Goal: Task Accomplishment & Management: Use online tool/utility

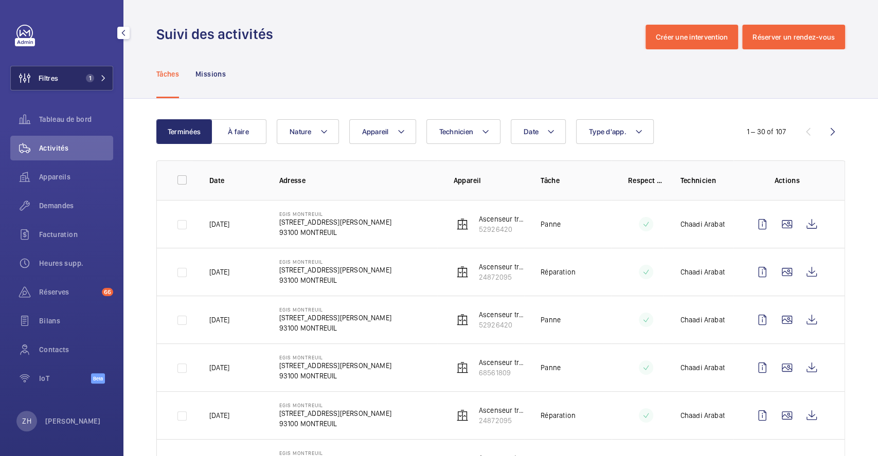
click at [70, 77] on button "Filtres 1" at bounding box center [61, 78] width 103 height 25
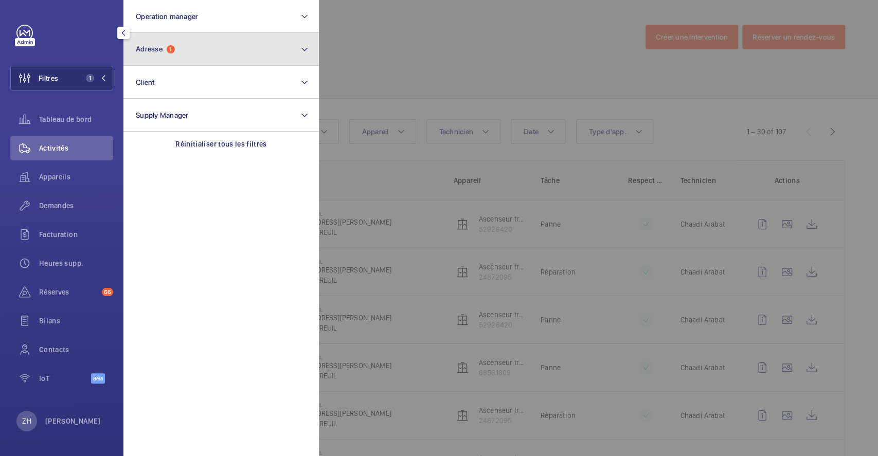
click at [195, 52] on button "Adresse 1" at bounding box center [221, 49] width 196 height 33
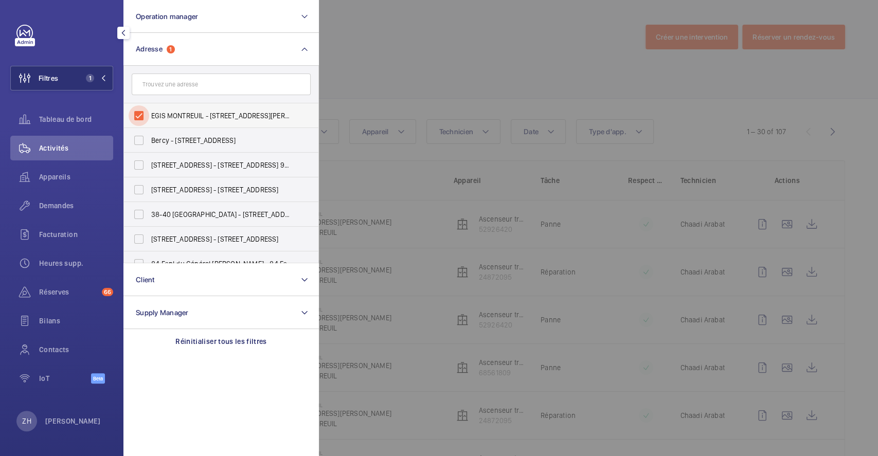
click at [137, 111] on input "EGIS MONTREUIL - 4 Rue Dolorès Ibarruri, MONTREUIL 93100" at bounding box center [139, 115] width 21 height 21
checkbox input "false"
click at [405, 29] on div at bounding box center [758, 228] width 878 height 456
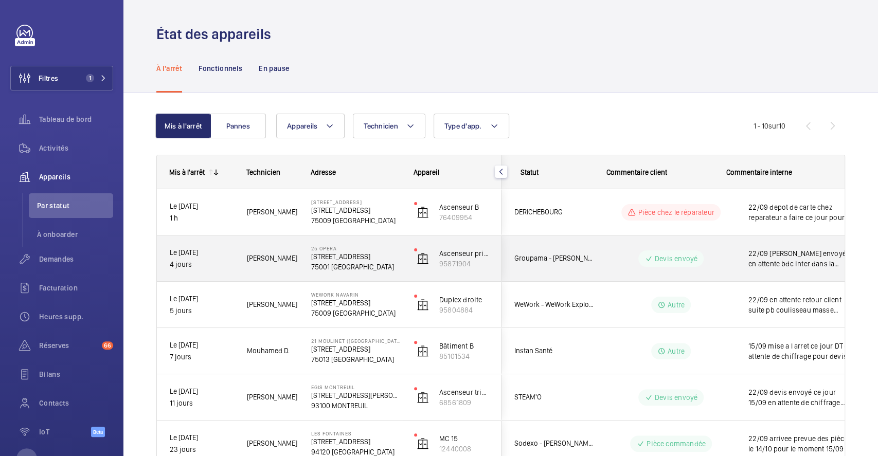
scroll to position [0, 141]
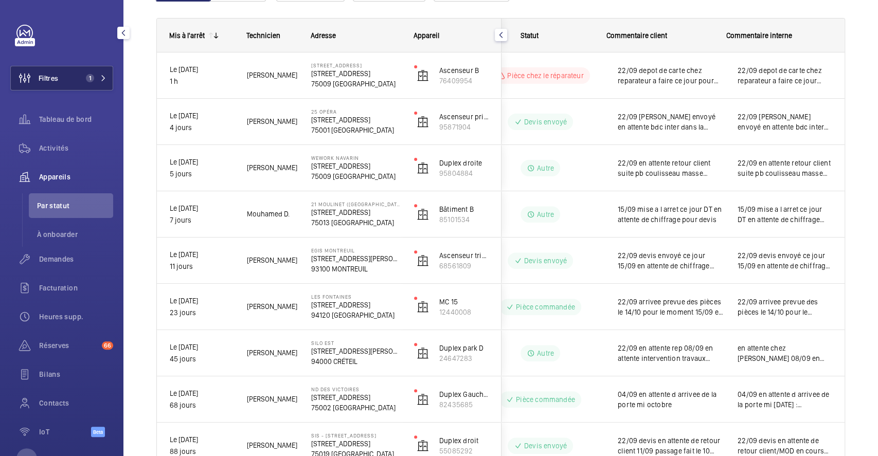
click at [62, 78] on button "Filtres 1" at bounding box center [61, 78] width 103 height 25
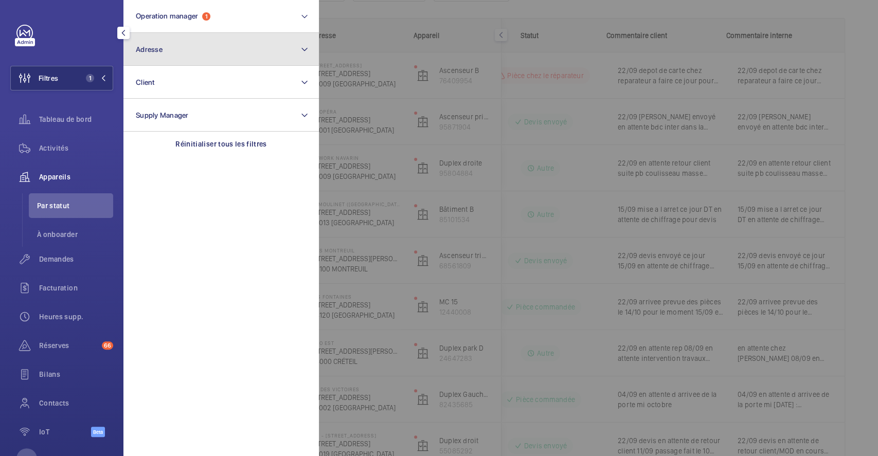
click at [181, 48] on button "Adresse" at bounding box center [221, 49] width 196 height 33
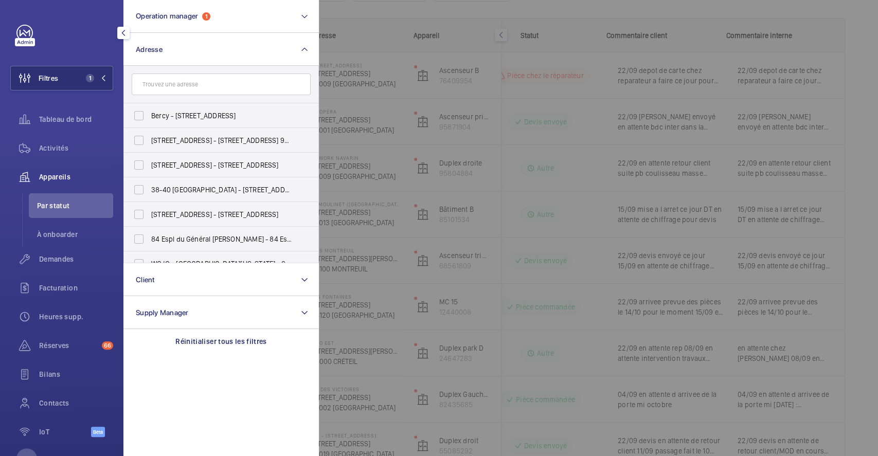
click at [181, 82] on input "text" at bounding box center [221, 85] width 179 height 22
type input "2"
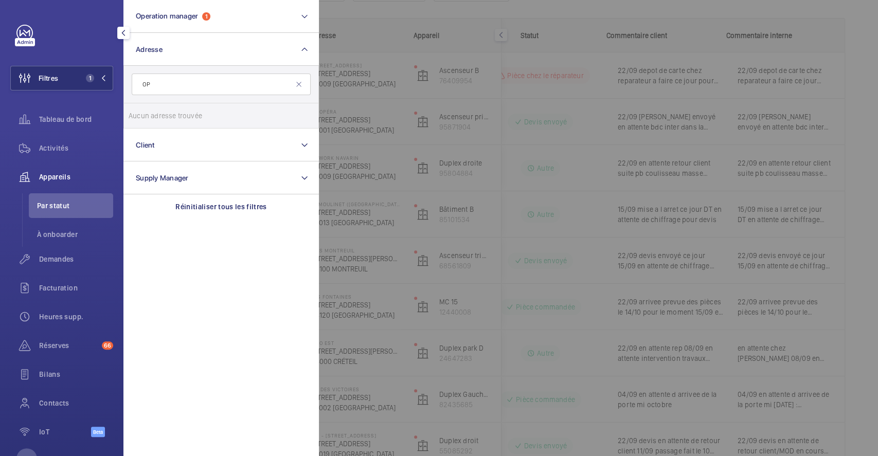
type input "O"
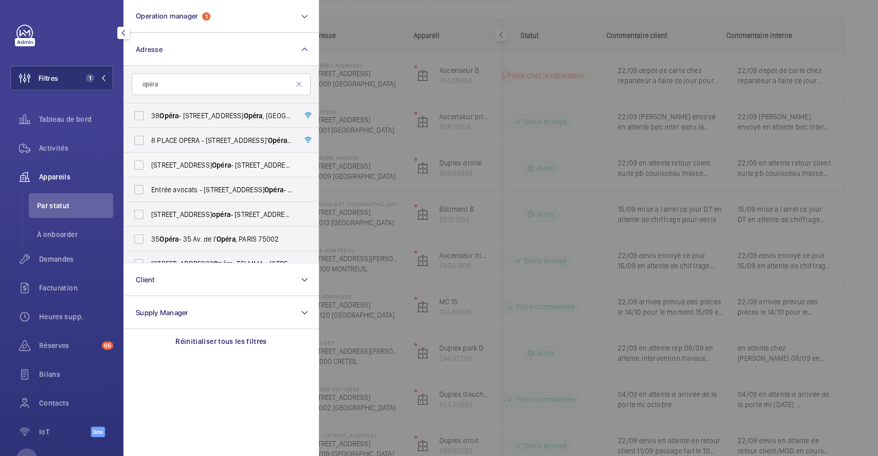
scroll to position [68, 0]
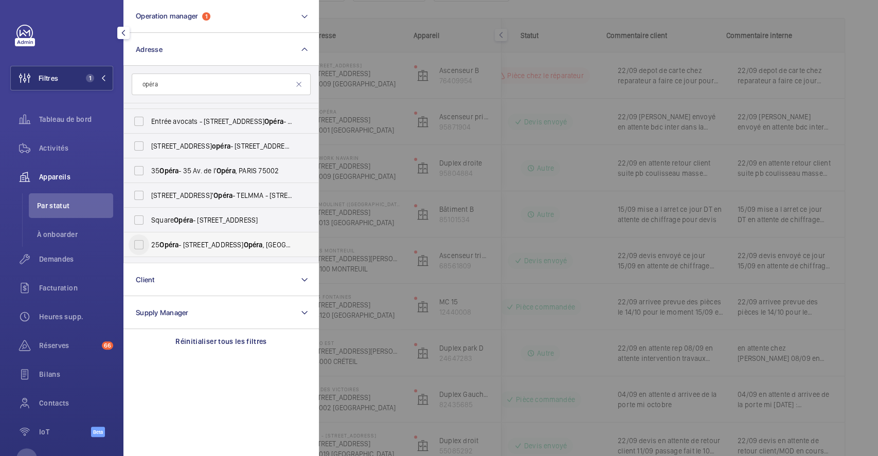
type input "opéra"
click at [142, 241] on input "[GEOGRAPHIC_DATA][STREET_ADDRESS]" at bounding box center [139, 245] width 21 height 21
checkbox input "true"
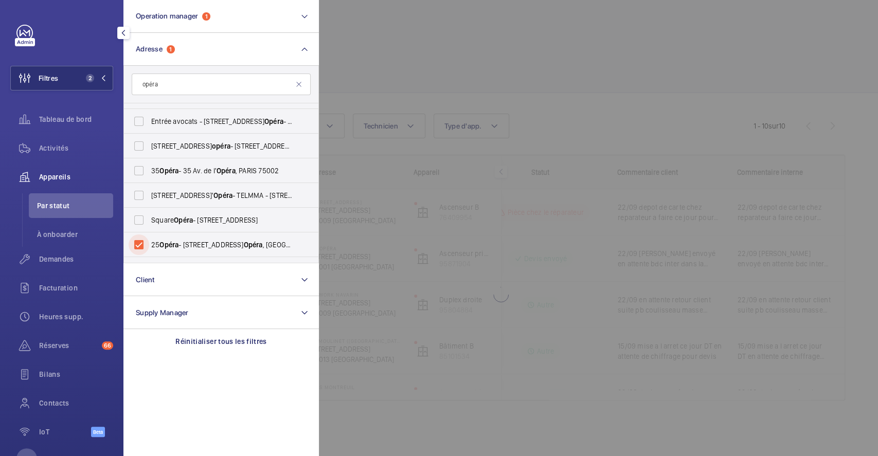
scroll to position [0, 131]
click at [469, 47] on div at bounding box center [758, 228] width 878 height 456
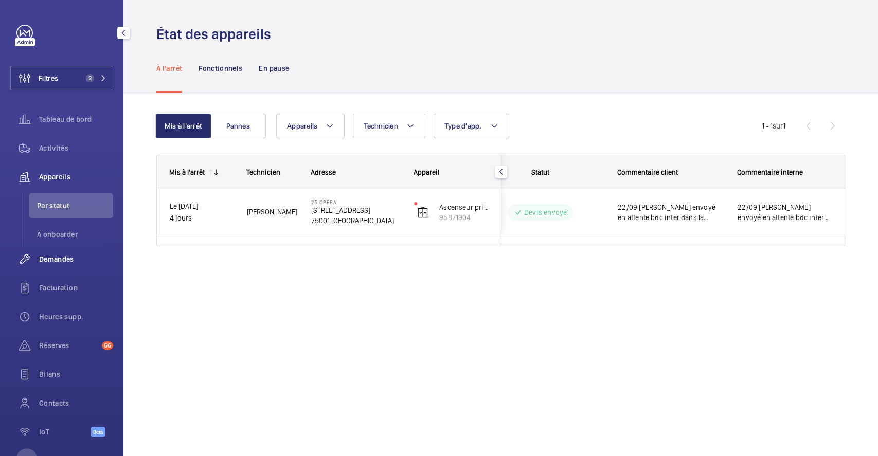
click at [62, 259] on span "Demandes" at bounding box center [76, 259] width 74 height 10
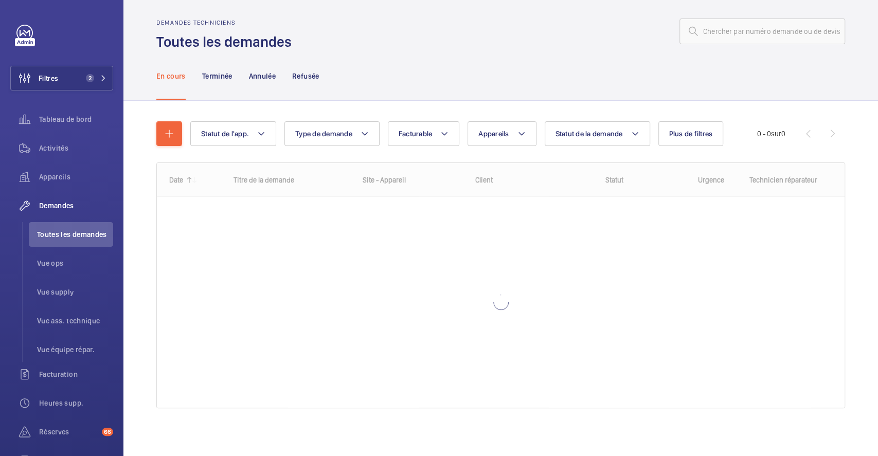
scroll to position [7, 0]
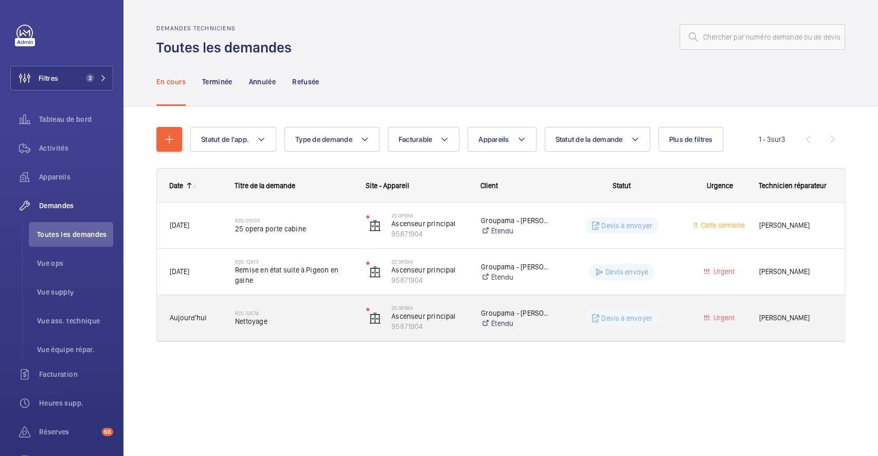
click at [551, 302] on div "Devis à envoyer" at bounding box center [616, 318] width 130 height 37
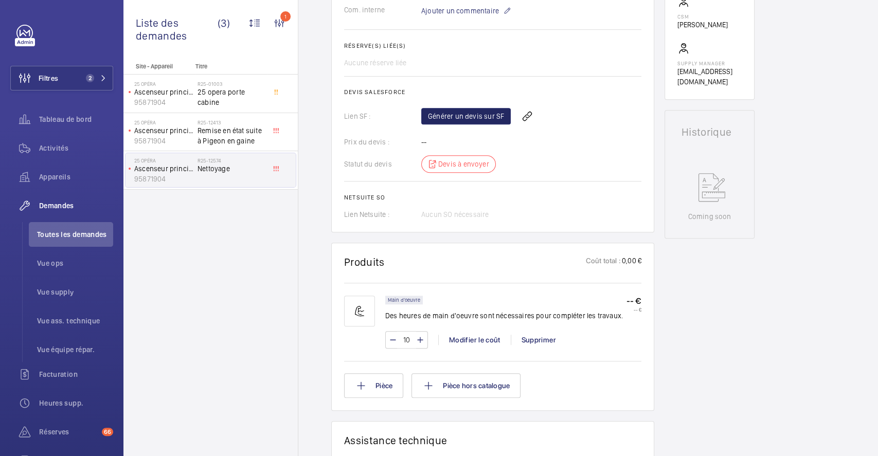
scroll to position [374, 0]
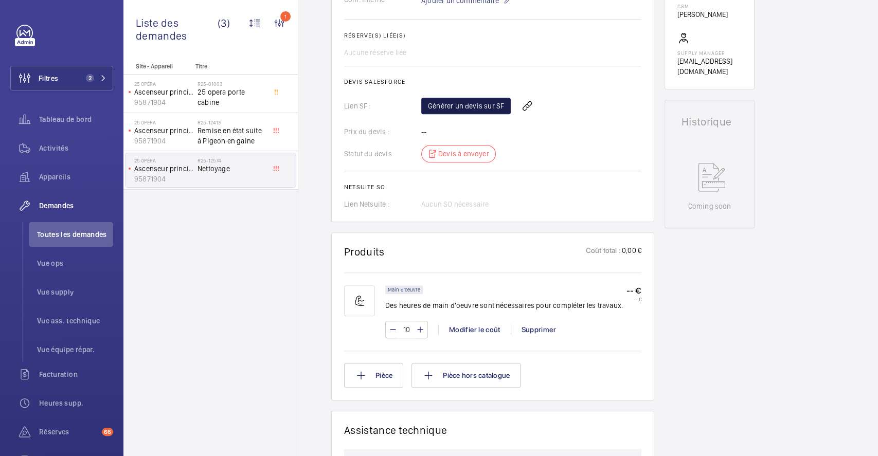
click at [468, 108] on link "Générer un devis sur SF" at bounding box center [466, 106] width 90 height 16
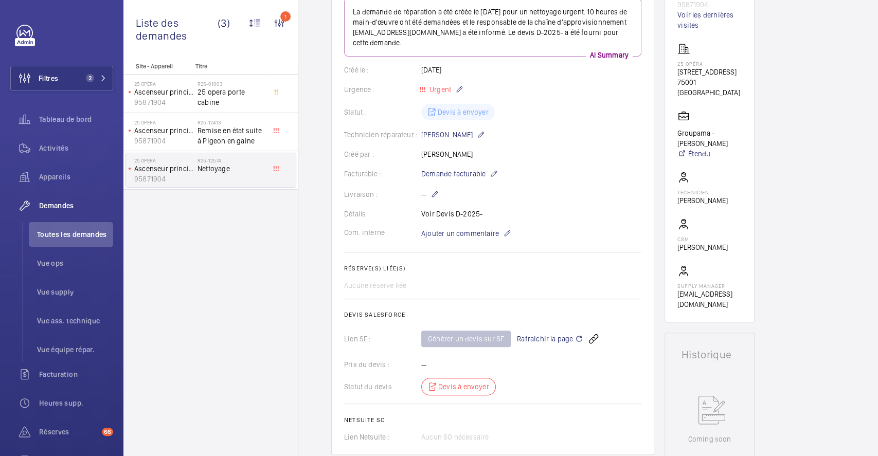
scroll to position [0, 0]
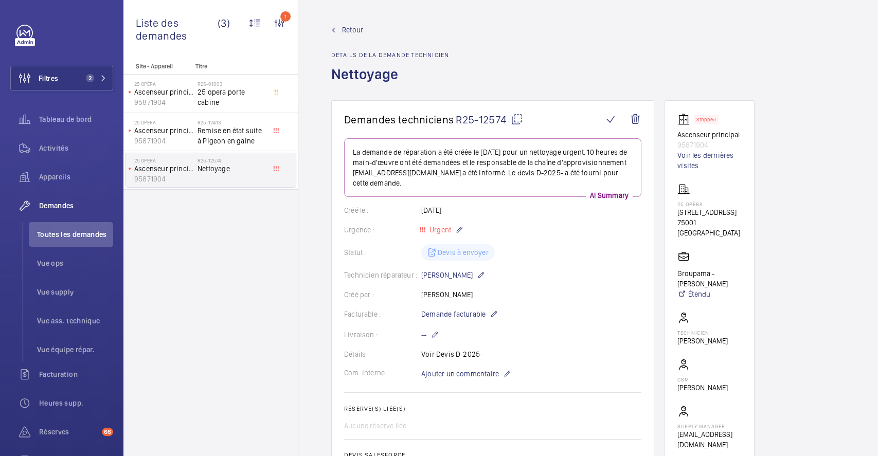
click at [356, 26] on span "Retour" at bounding box center [352, 30] width 21 height 10
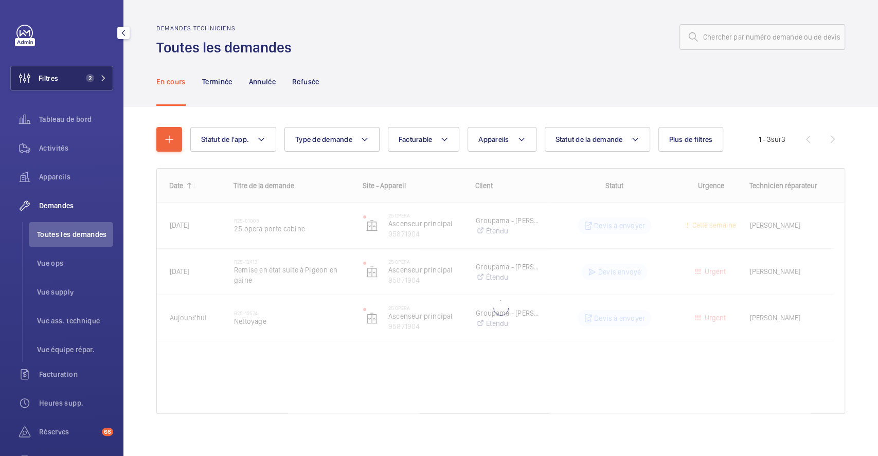
drag, startPoint x: 54, startPoint y: 80, endPoint x: 119, endPoint y: 67, distance: 67.1
click at [54, 80] on span "Filtres" at bounding box center [49, 78] width 20 height 10
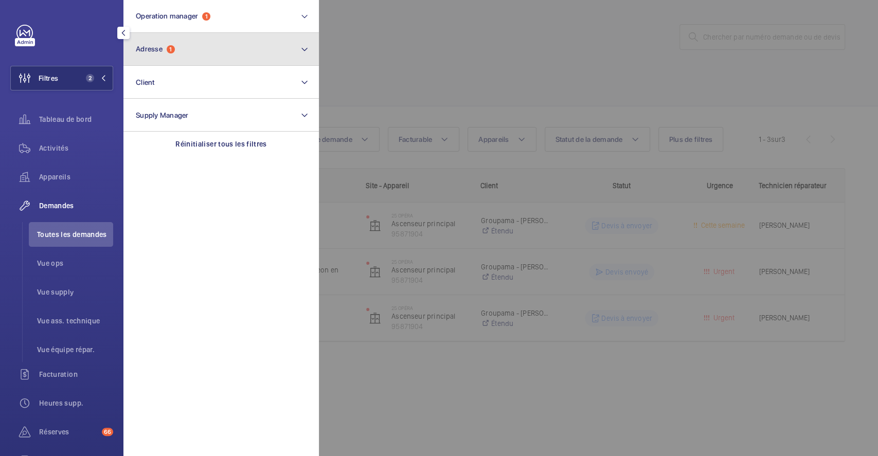
click at [214, 58] on button "Adresse 1" at bounding box center [221, 49] width 196 height 33
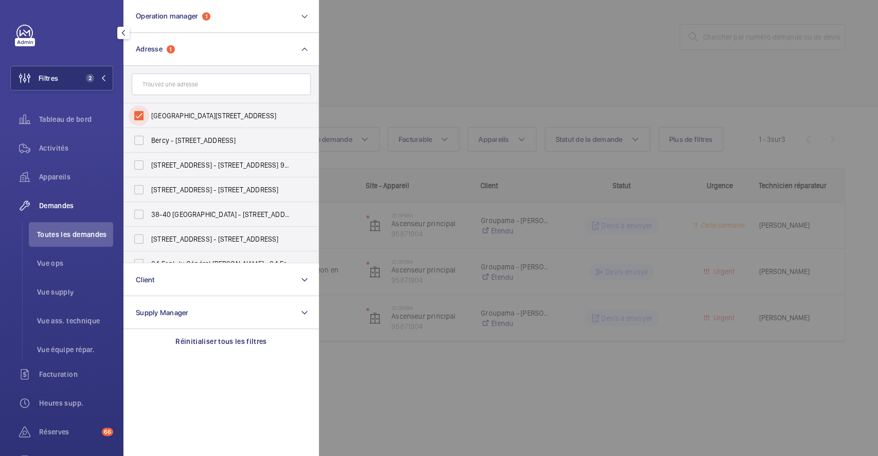
drag, startPoint x: 140, startPoint y: 110, endPoint x: 280, endPoint y: 97, distance: 140.5
click at [141, 111] on input "[GEOGRAPHIC_DATA][STREET_ADDRESS]" at bounding box center [139, 115] width 21 height 21
checkbox input "false"
click at [390, 76] on div at bounding box center [758, 228] width 878 height 456
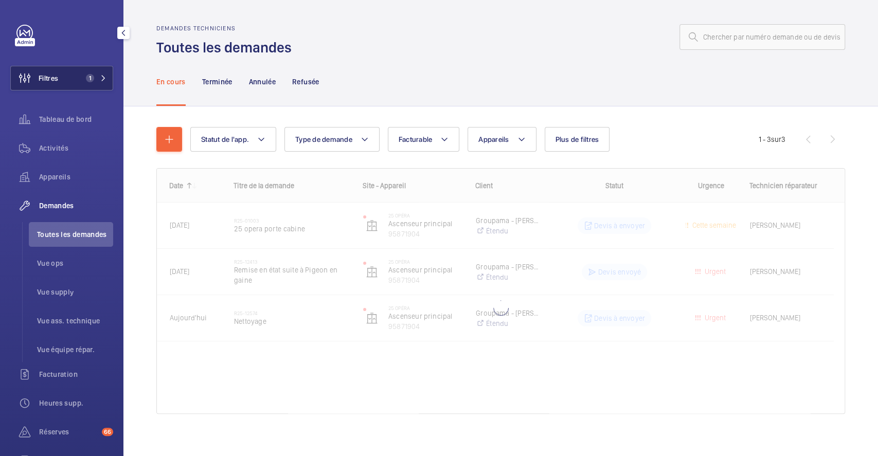
click at [52, 72] on span "Filtres" at bounding box center [34, 78] width 47 height 25
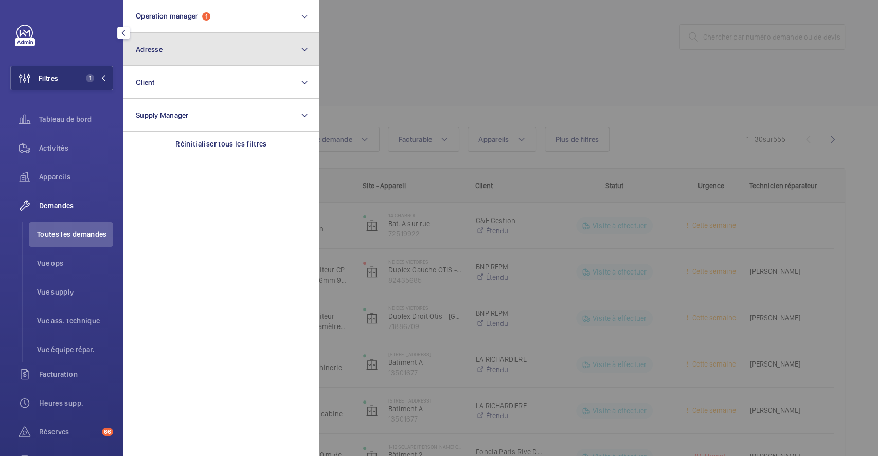
click at [201, 43] on button "Adresse" at bounding box center [221, 49] width 196 height 33
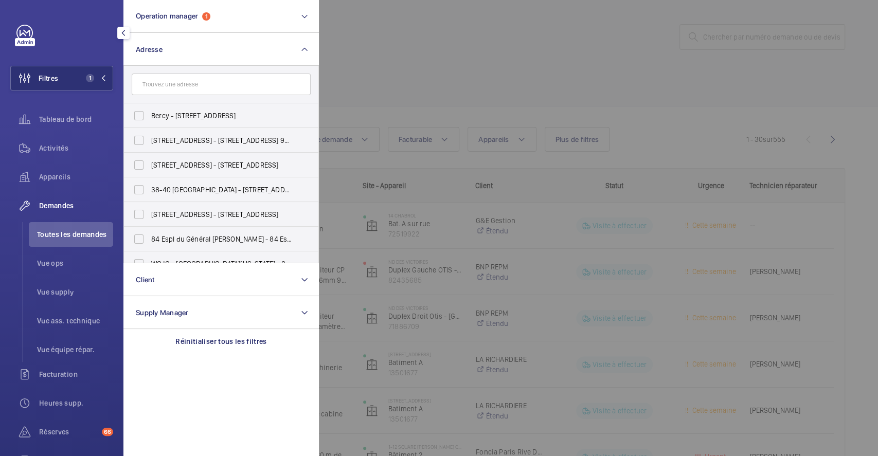
click at [193, 84] on input "text" at bounding box center [221, 85] width 179 height 22
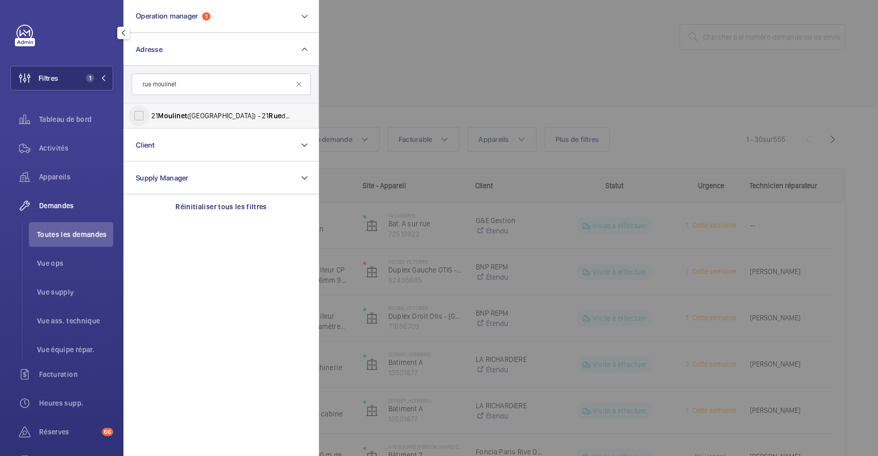
type input "rue moulinet"
drag, startPoint x: 138, startPoint y: 115, endPoint x: 191, endPoint y: 110, distance: 53.7
click at [138, 114] on input "21 Moulinet ([GEOGRAPHIC_DATA]) - [STREET_ADDRESS]" at bounding box center [139, 115] width 21 height 21
checkbox input "true"
click at [451, 91] on div at bounding box center [758, 228] width 878 height 456
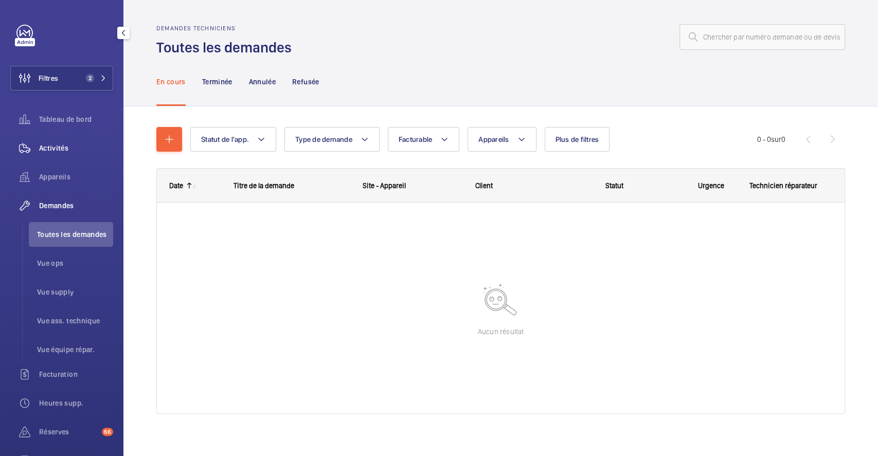
click at [71, 147] on span "Activités" at bounding box center [76, 148] width 74 height 10
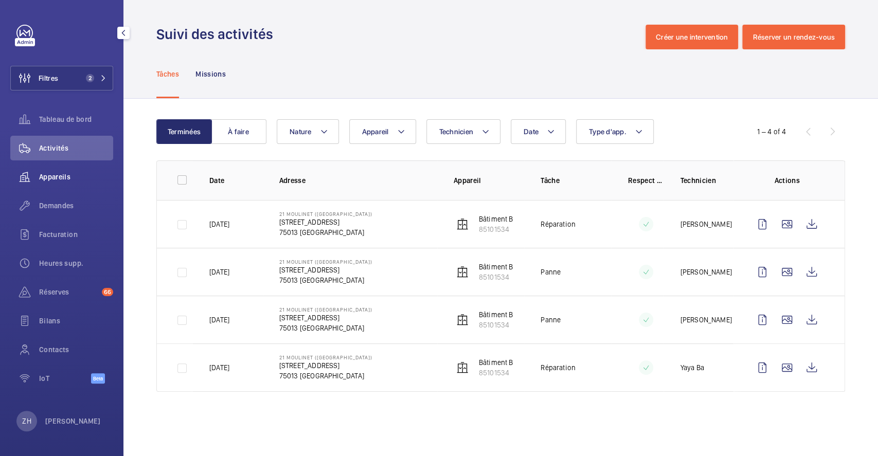
click at [64, 173] on span "Appareils" at bounding box center [76, 177] width 74 height 10
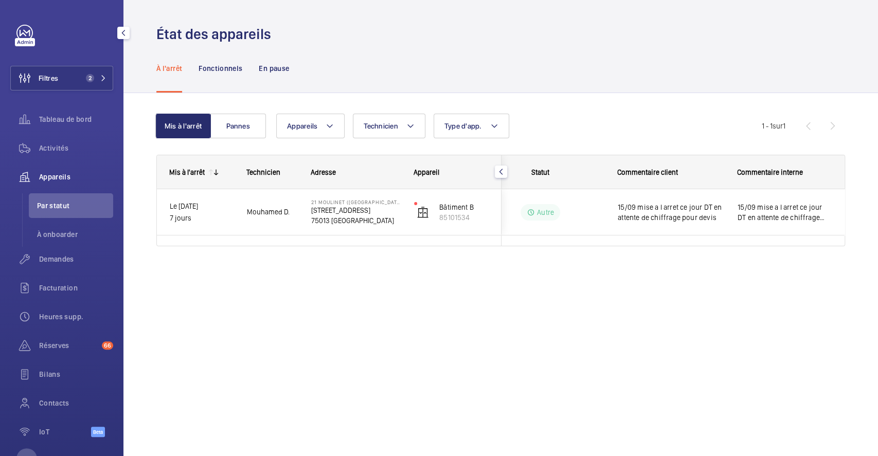
click at [56, 201] on span "Par statut" at bounding box center [75, 206] width 76 height 10
click at [68, 256] on span "Demandes" at bounding box center [76, 259] width 74 height 10
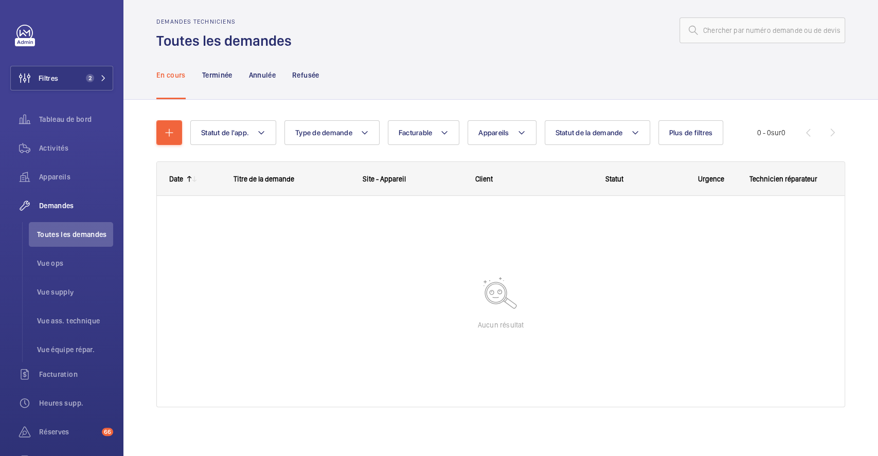
scroll to position [7, 0]
click at [73, 69] on button "Filtres 2" at bounding box center [61, 78] width 103 height 25
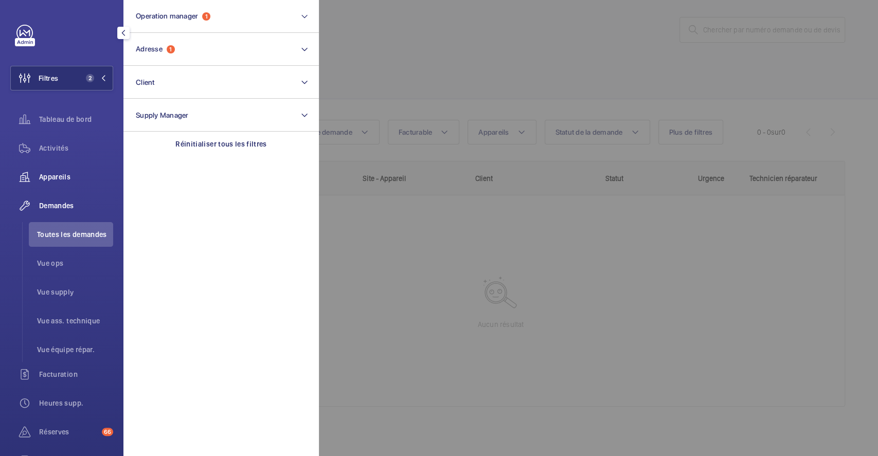
click at [45, 169] on div "Appareils" at bounding box center [61, 177] width 103 height 25
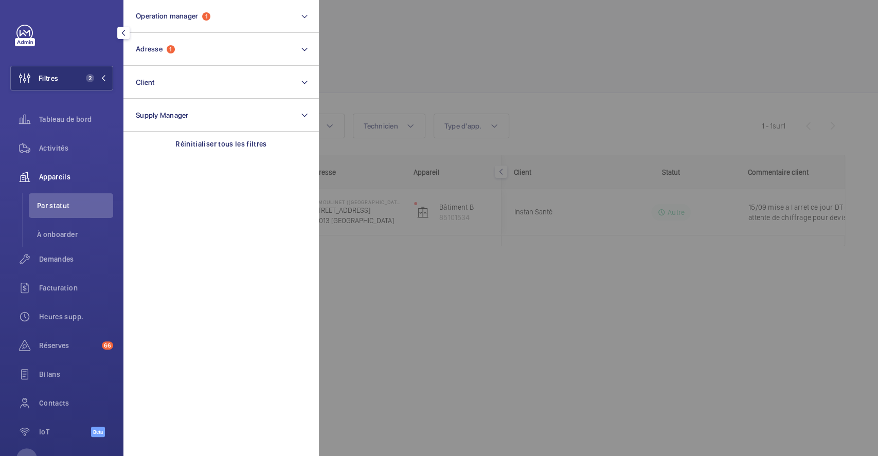
click at [637, 67] on div at bounding box center [758, 228] width 878 height 456
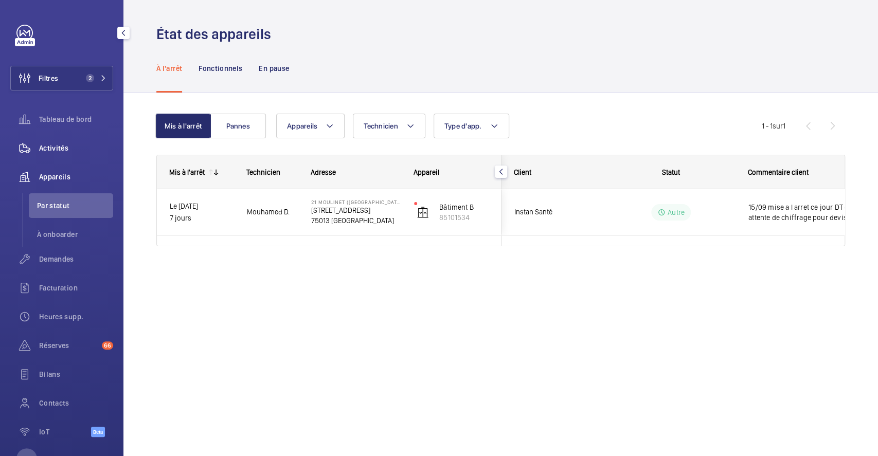
click at [62, 146] on span "Activités" at bounding box center [76, 148] width 74 height 10
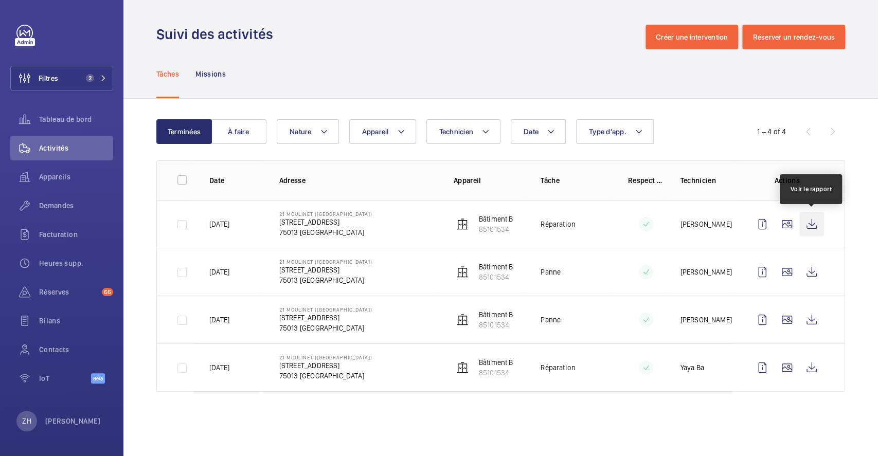
click at [814, 224] on wm-front-icon-button at bounding box center [812, 224] width 25 height 25
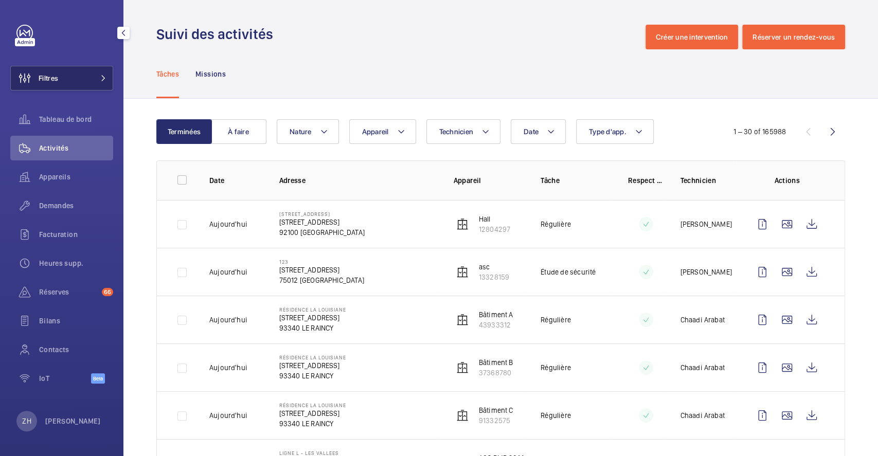
click at [65, 72] on button "Filtres" at bounding box center [61, 78] width 103 height 25
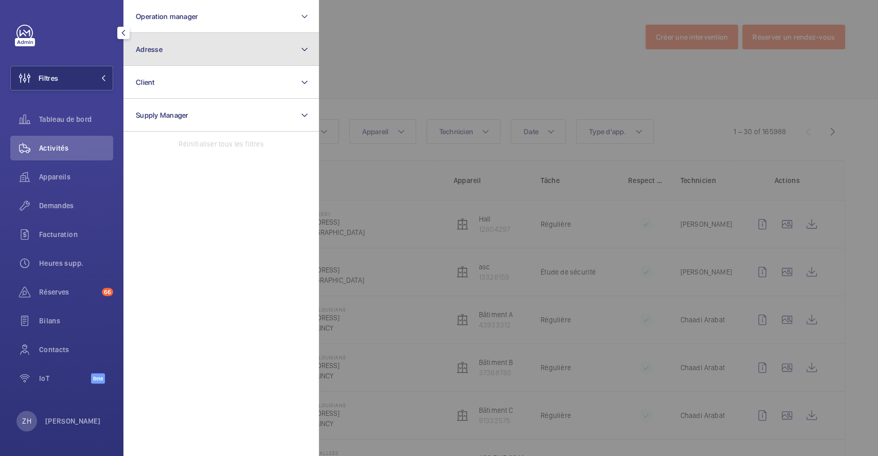
drag, startPoint x: 202, startPoint y: 55, endPoint x: 217, endPoint y: 59, distance: 15.9
click at [202, 55] on button "Adresse" at bounding box center [221, 49] width 196 height 33
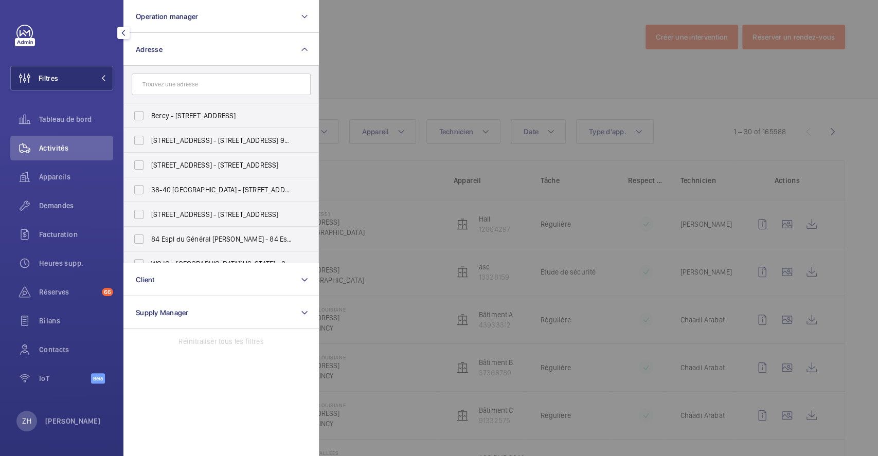
click at [255, 89] on input "text" at bounding box center [221, 85] width 179 height 22
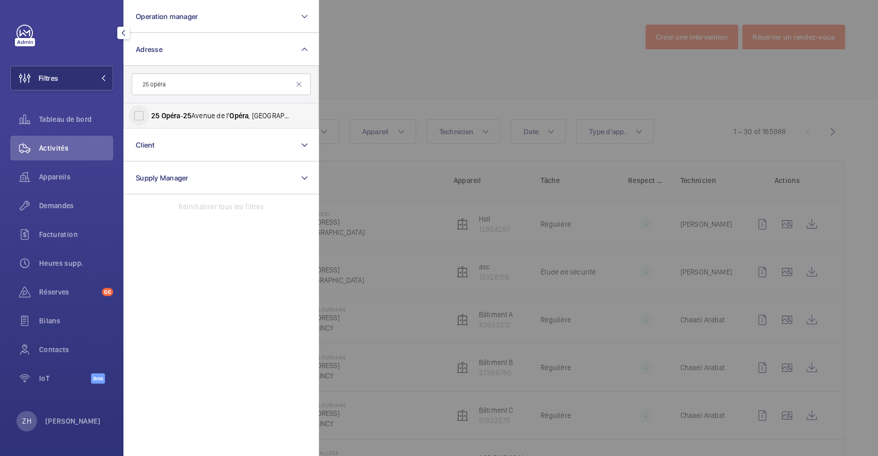
type input "25 opéra"
click at [142, 113] on input "25 Opéra - 25 Avenue de l' Opéra , 75001 PARIS, PARIS 75001" at bounding box center [139, 115] width 21 height 21
checkbox input "true"
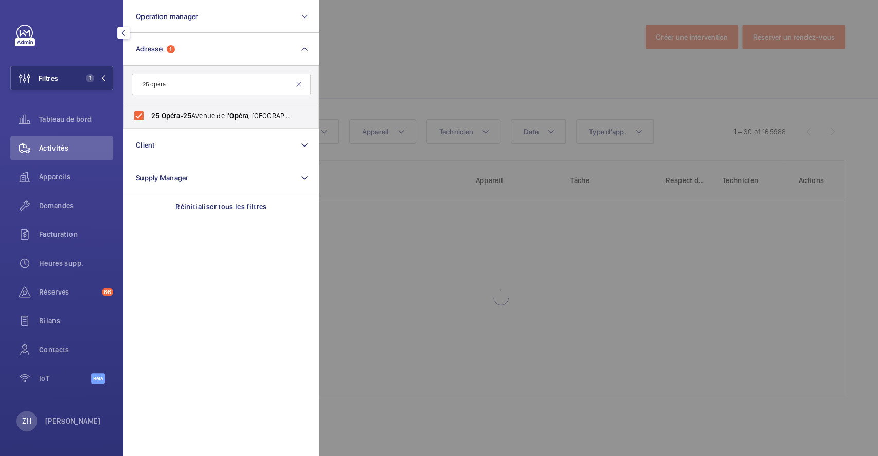
click at [420, 79] on div at bounding box center [758, 228] width 878 height 456
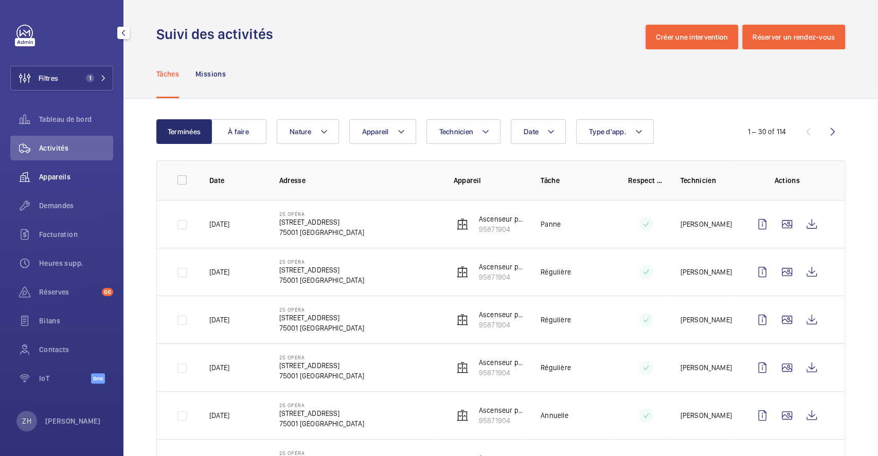
click at [70, 175] on span "Appareils" at bounding box center [76, 177] width 74 height 10
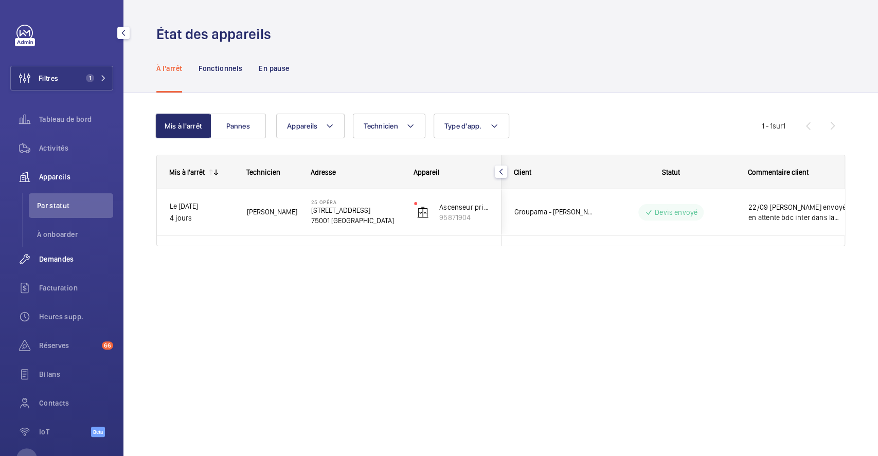
click at [70, 255] on span "Demandes" at bounding box center [76, 259] width 74 height 10
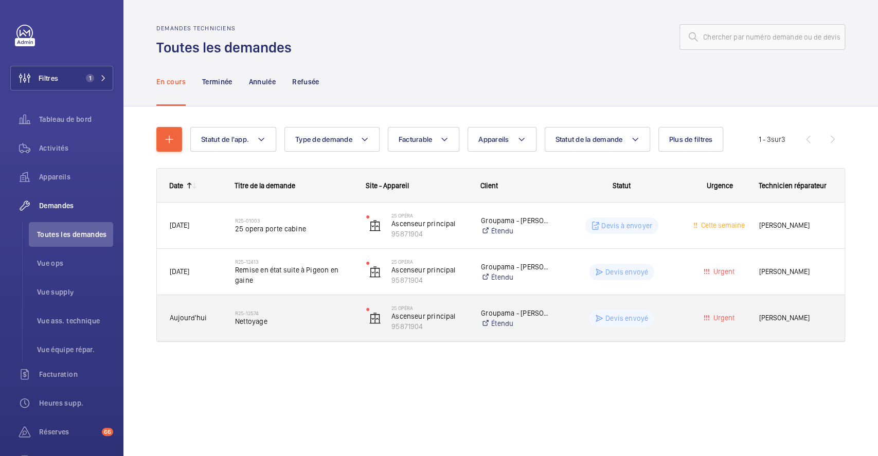
click at [321, 304] on div "R25-12574 Nettoyage" at bounding box center [294, 319] width 118 height 30
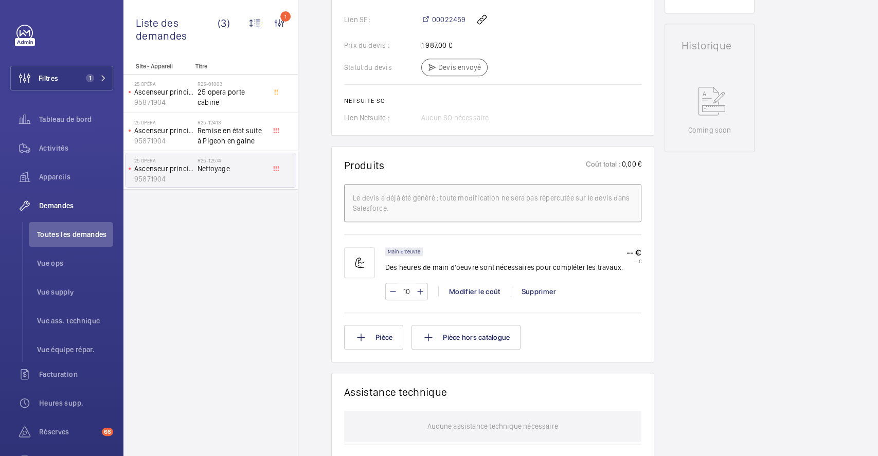
scroll to position [427, 0]
